Goal: Navigation & Orientation: Find specific page/section

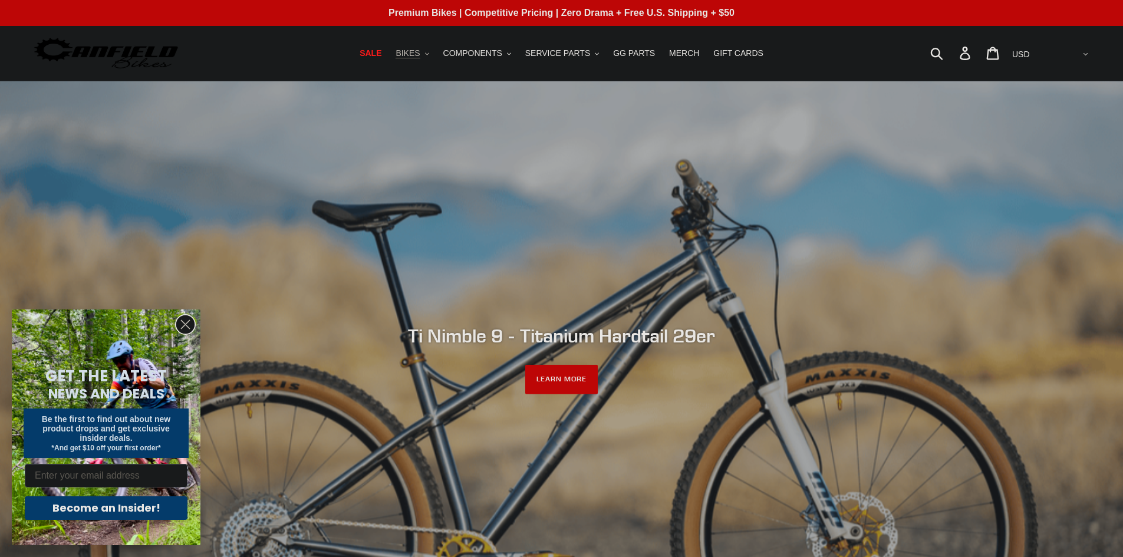
click at [417, 51] on span "BIKES" at bounding box center [408, 53] width 24 height 10
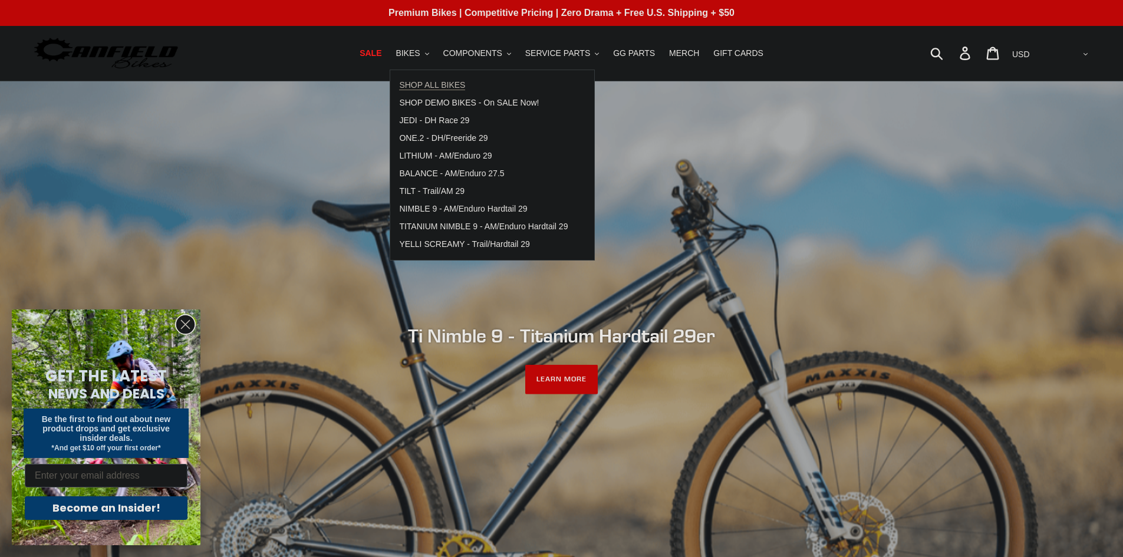
click at [427, 84] on span "SHOP ALL BIKES" at bounding box center [432, 85] width 66 height 10
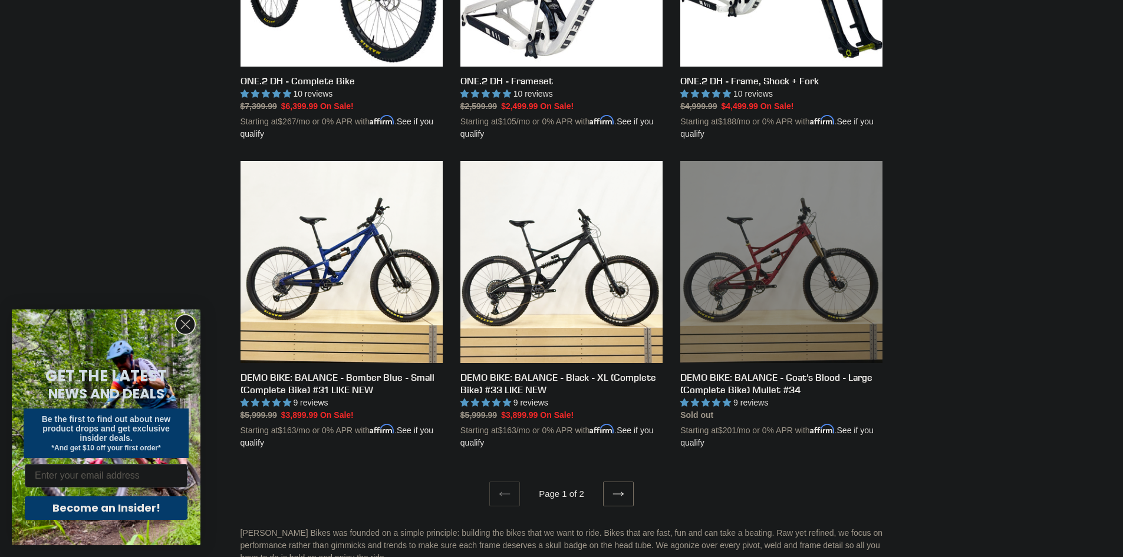
scroll to position [2299, 0]
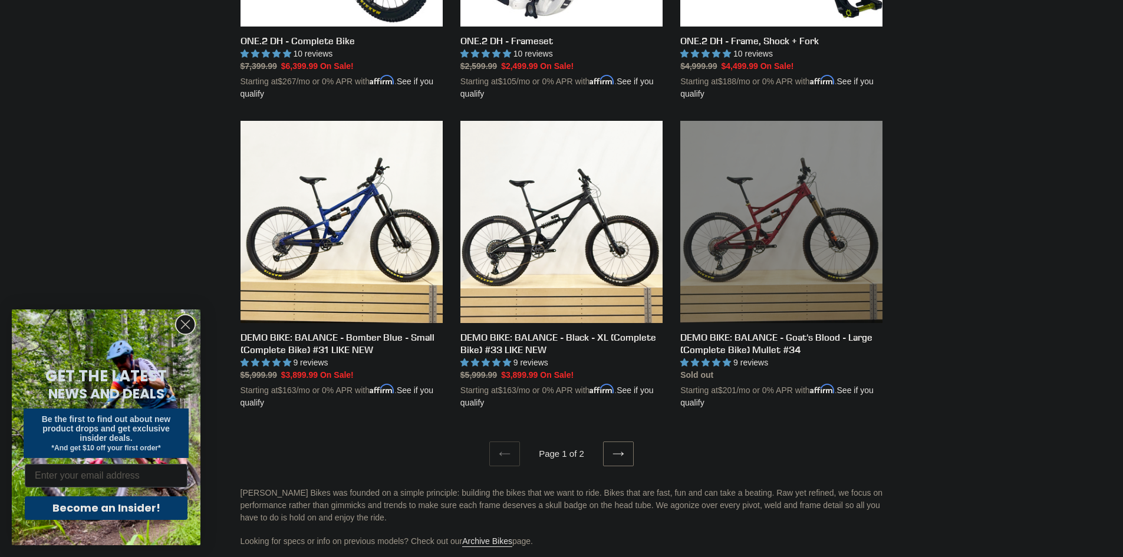
click at [617, 448] on icon at bounding box center [619, 454] width 12 height 12
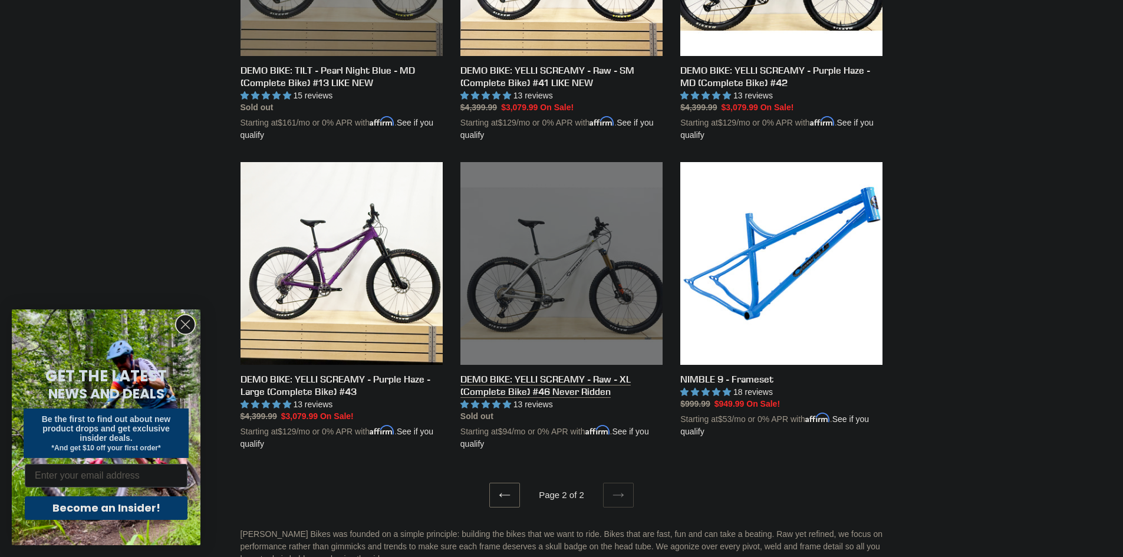
scroll to position [1179, 0]
